Goal: Obtain resource: Download file/media

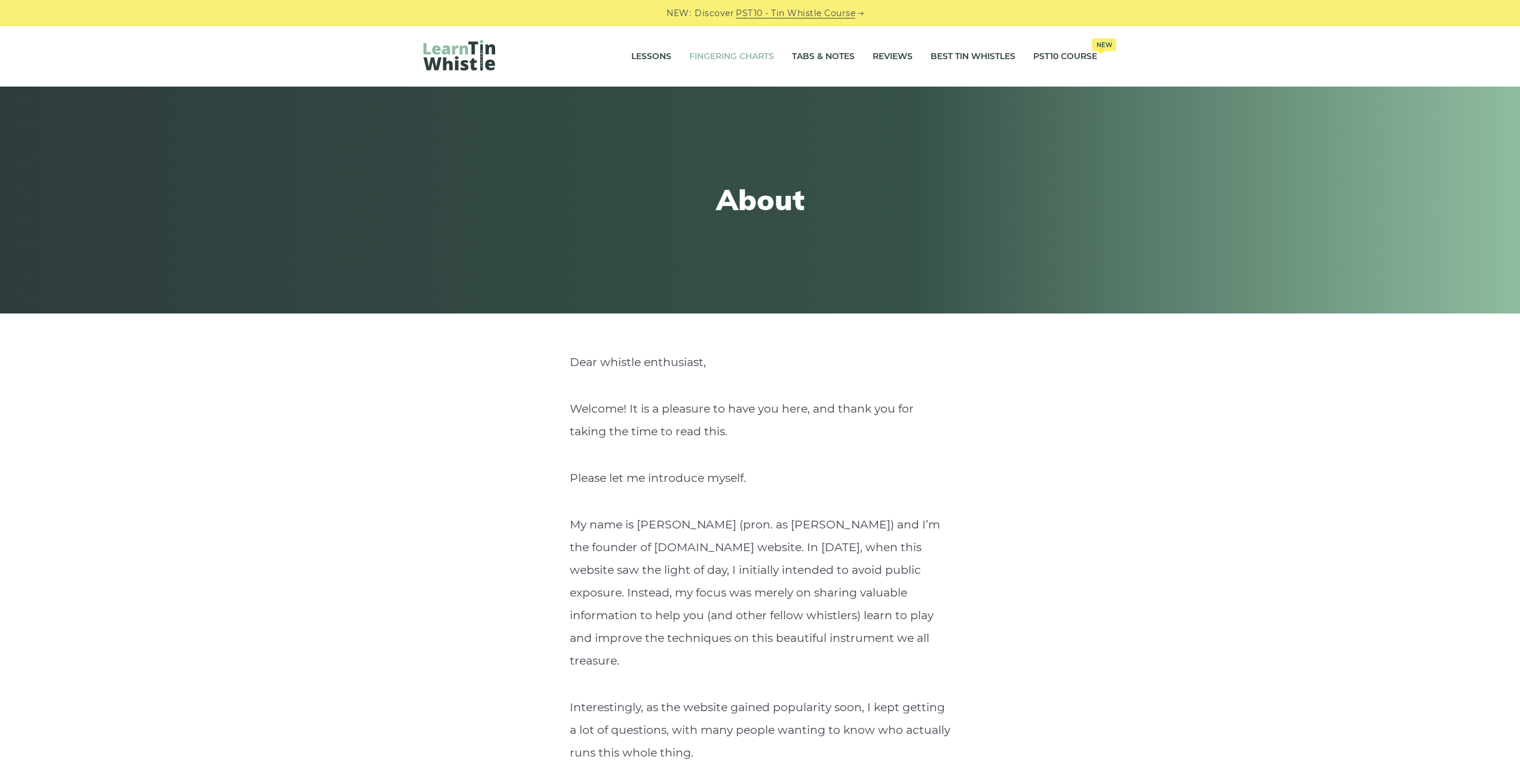
click at [740, 57] on link "Fingering Charts" at bounding box center [731, 56] width 85 height 30
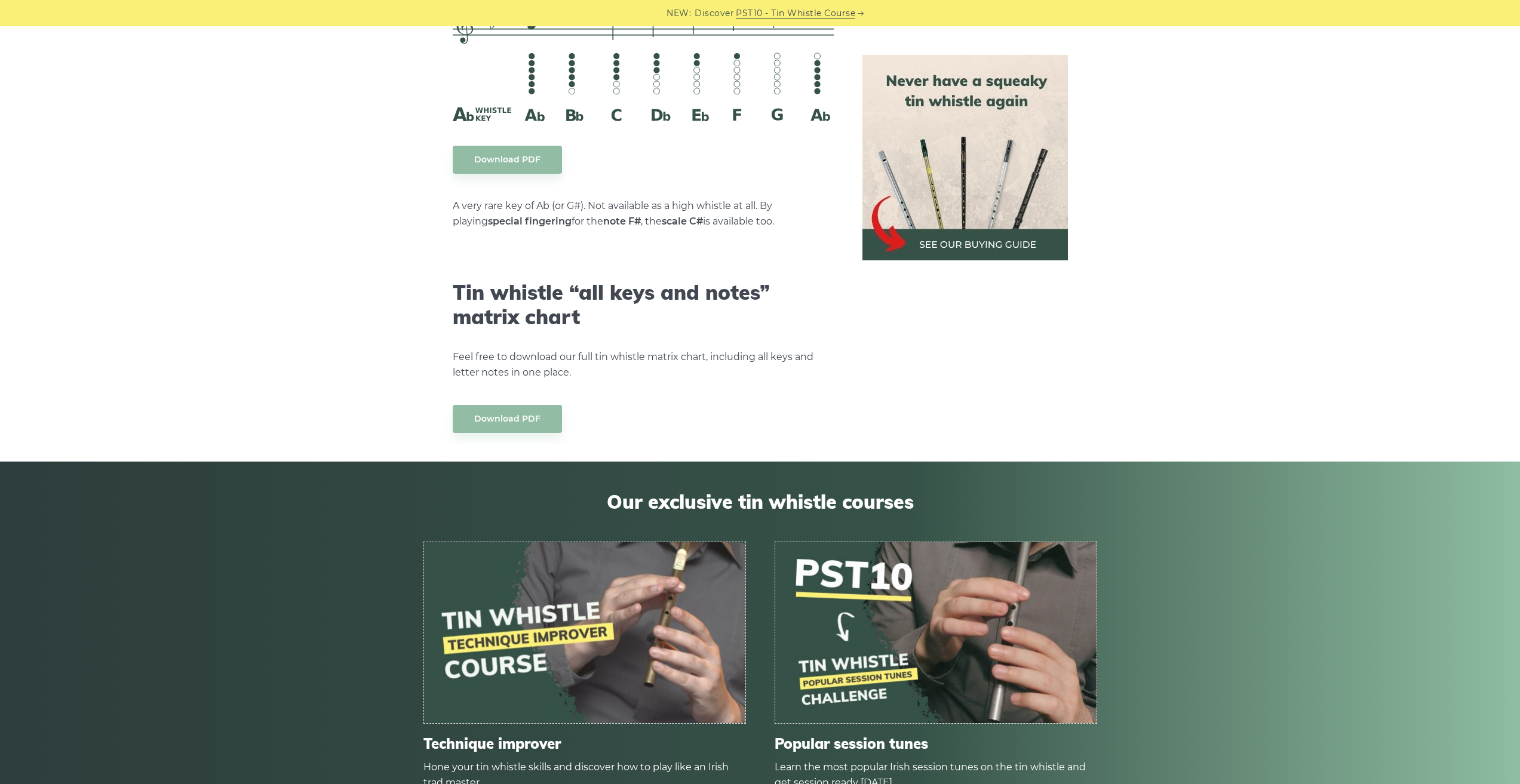
scroll to position [6548, 0]
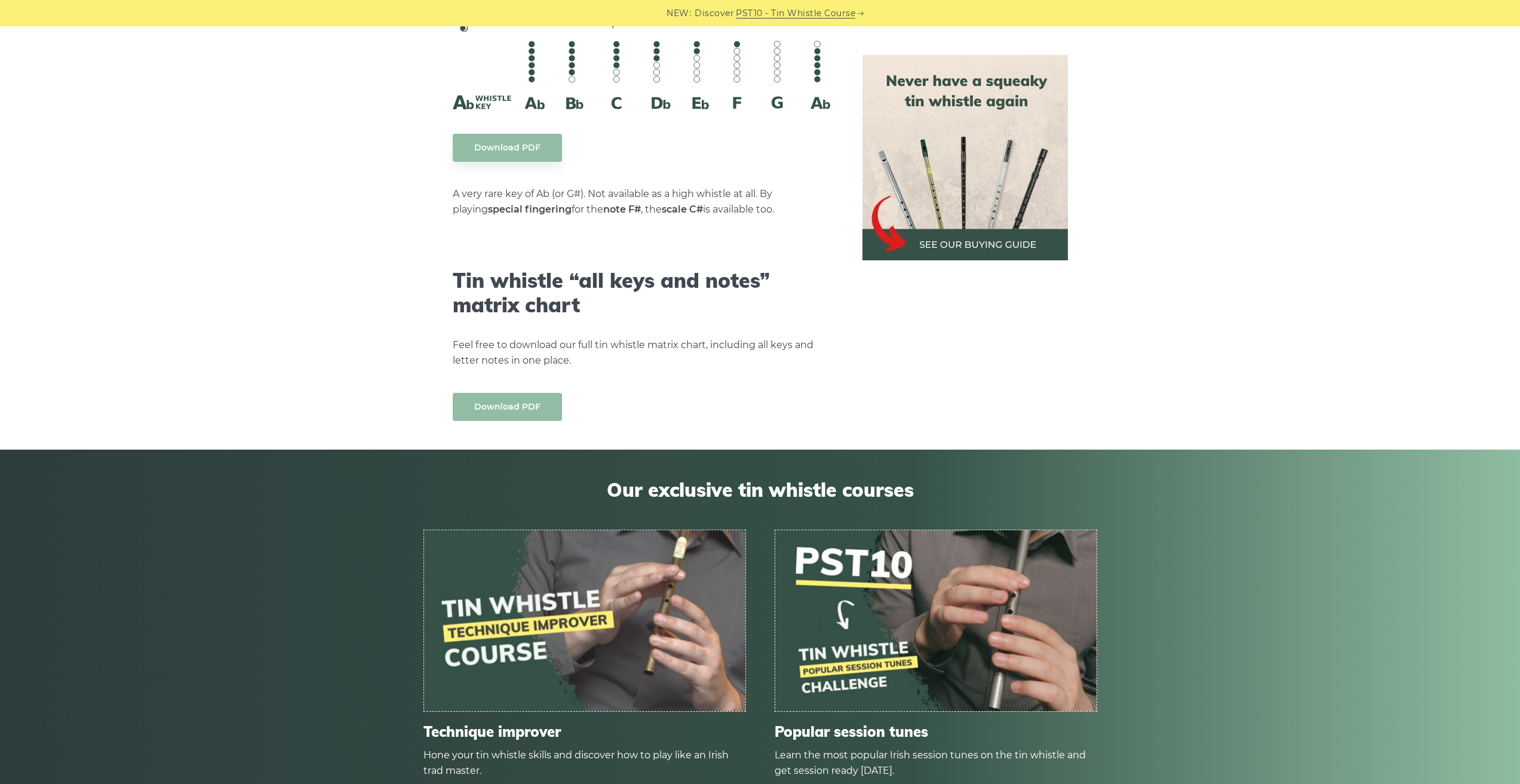
click at [485, 398] on link "Download PDF" at bounding box center [508, 406] width 110 height 28
click at [968, 183] on img at bounding box center [965, 158] width 206 height 206
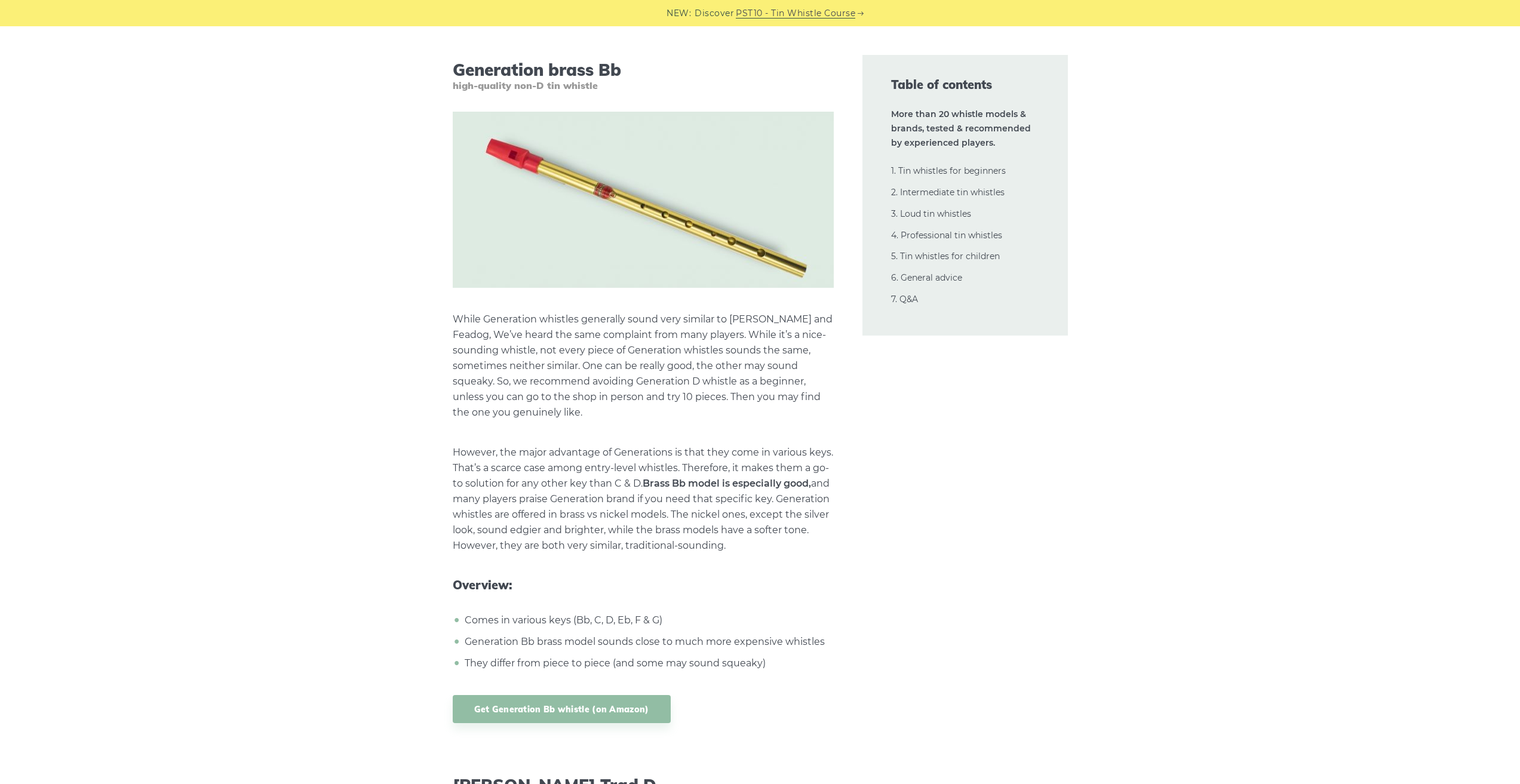
scroll to position [4602, 0]
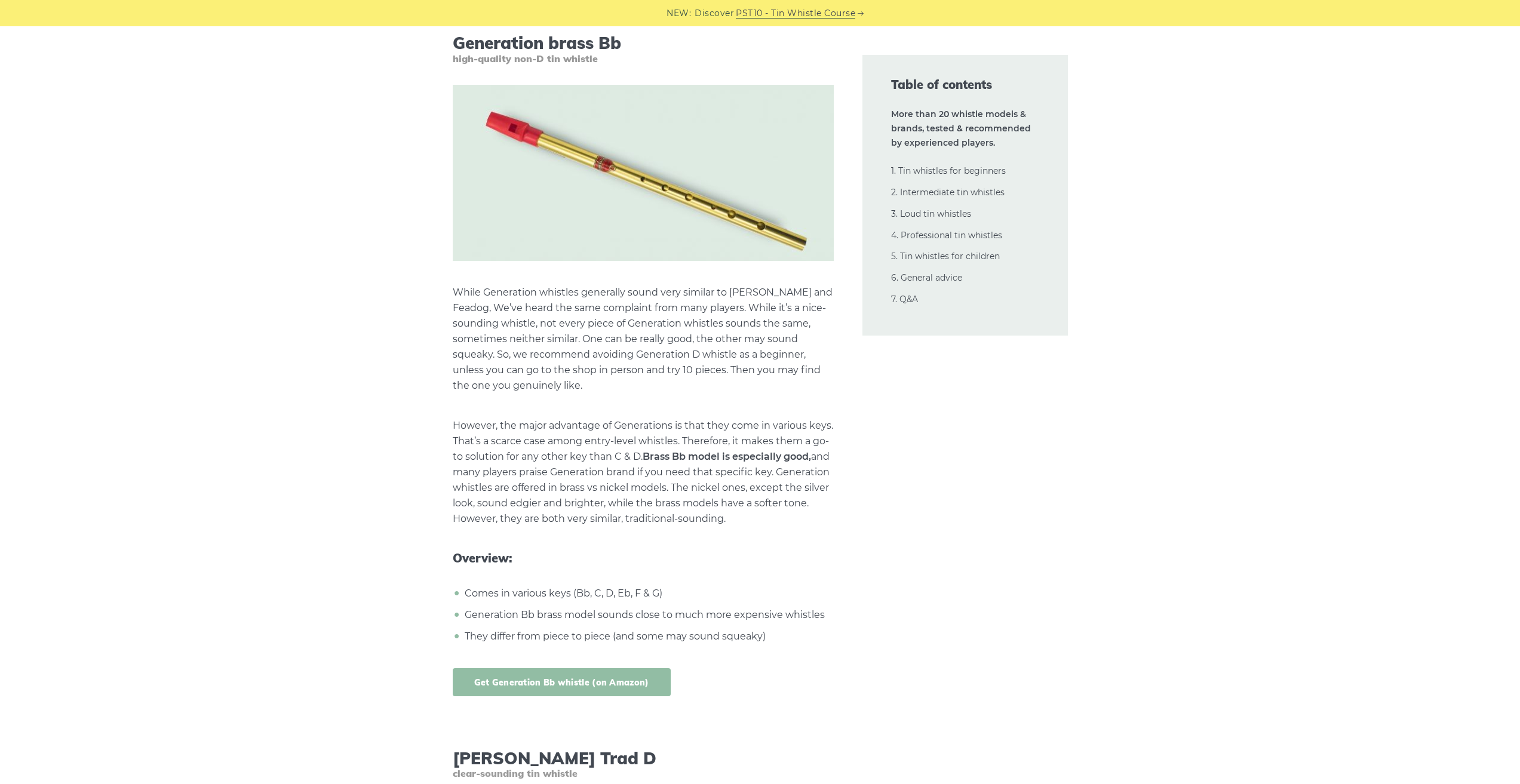
click at [533, 669] on link "Get Generation Bb whistle (on Amazon)" at bounding box center [561, 682] width 218 height 28
